Goal: Information Seeking & Learning: Learn about a topic

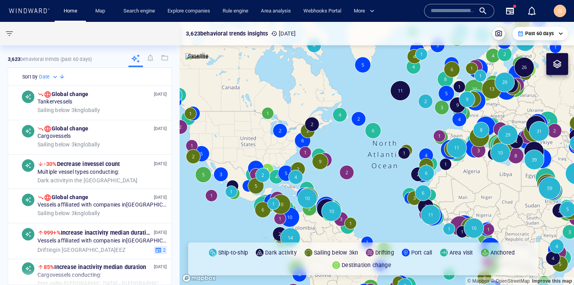
click at [451, 13] on input "text" at bounding box center [453, 11] width 44 height 12
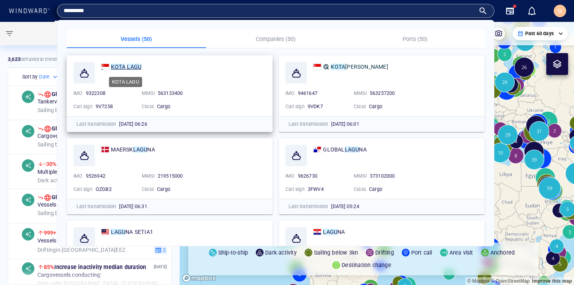
type input "*********"
click at [132, 66] on mark "LAGU" at bounding box center [134, 67] width 14 height 6
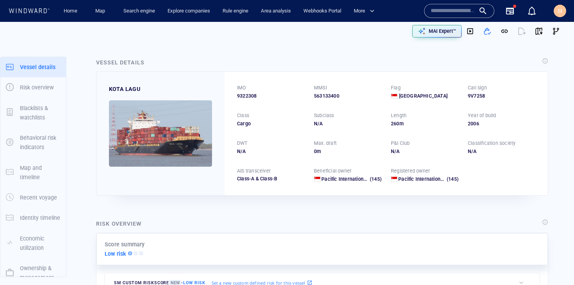
click at [252, 96] on span "9322308" at bounding box center [247, 96] width 20 height 7
copy span "9322308"
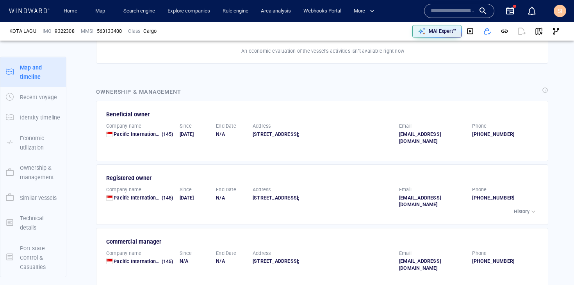
scroll to position [101, 0]
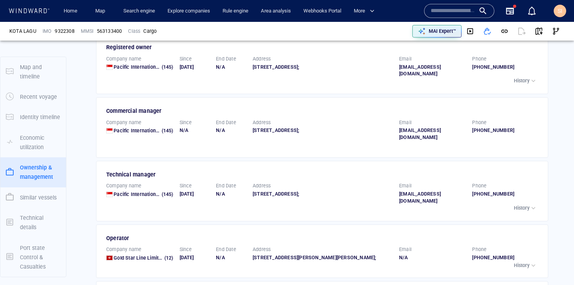
scroll to position [1087, 0]
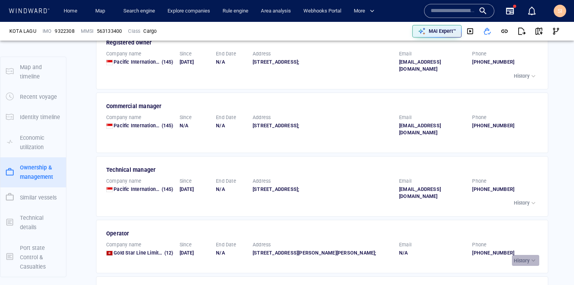
click at [520, 257] on p "History" at bounding box center [522, 260] width 16 height 7
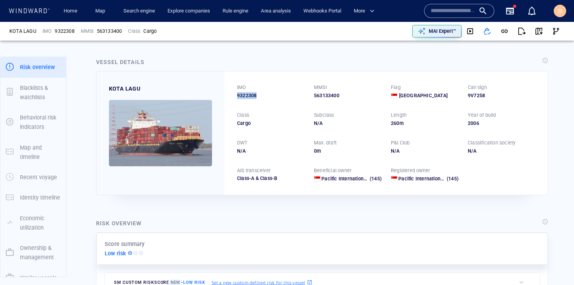
scroll to position [0, 0]
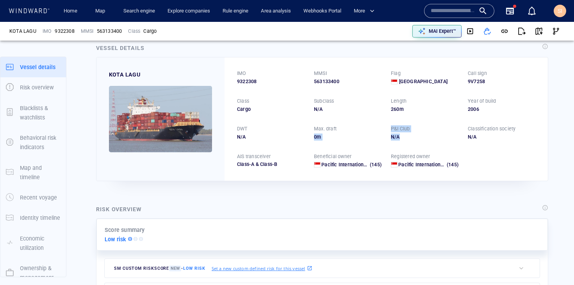
drag, startPoint x: 417, startPoint y: 134, endPoint x: 381, endPoint y: 128, distance: 36.1
click at [381, 128] on div "IMO 9322308 MMSI 563133400 Flag Singapore Call sign 9V7258 Class Cargo Subclass…" at bounding box center [385, 118] width 323 height 123
click at [439, 136] on div "N/A" at bounding box center [425, 136] width 68 height 7
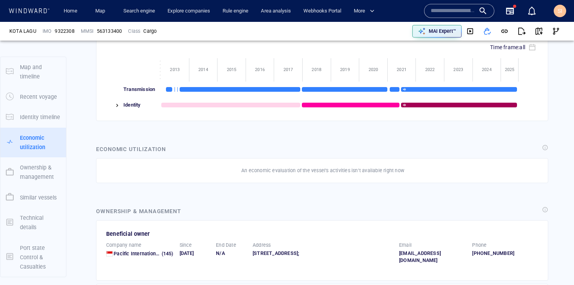
scroll to position [993, 0]
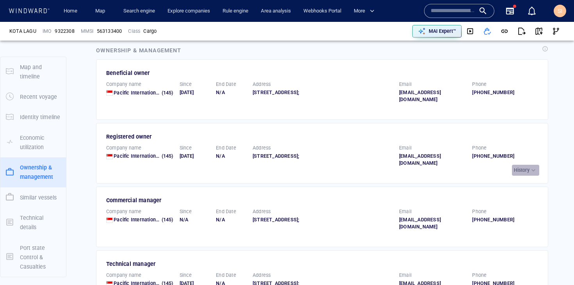
click at [519, 167] on p "History" at bounding box center [522, 170] width 16 height 7
